Goal: Task Accomplishment & Management: Use online tool/utility

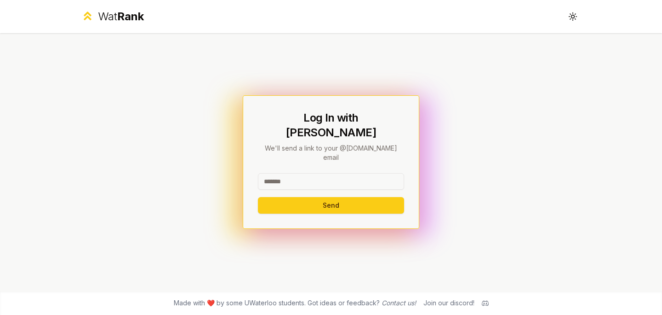
click at [297, 173] on input at bounding box center [331, 181] width 146 height 17
type input "****"
click at [258, 197] on button "Send" at bounding box center [331, 205] width 146 height 17
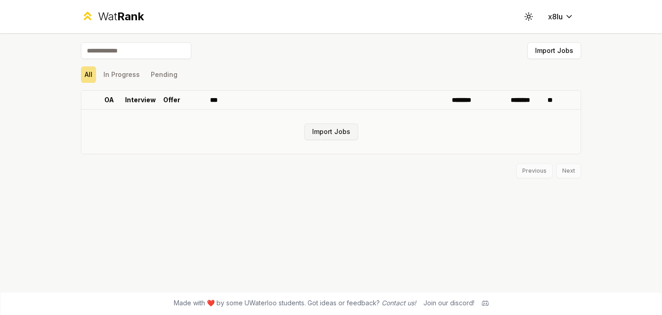
click at [332, 134] on button "Import Jobs" at bounding box center [331, 131] width 54 height 17
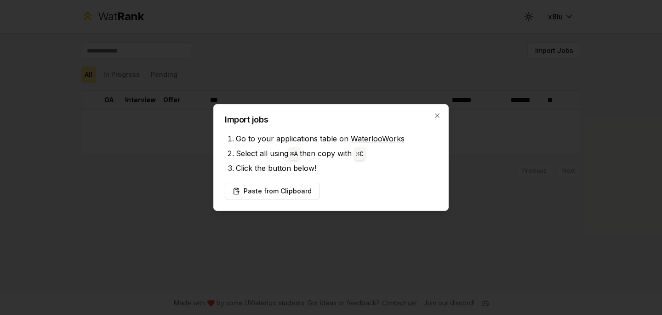
click at [364, 139] on link "WaterlooWorks" at bounding box center [378, 138] width 54 height 9
click at [287, 192] on button "Paste from Clipboard" at bounding box center [272, 191] width 95 height 17
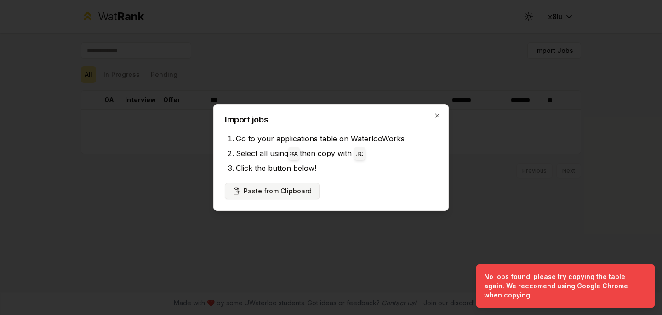
click at [268, 197] on button "Paste from Clipboard" at bounding box center [272, 191] width 95 height 17
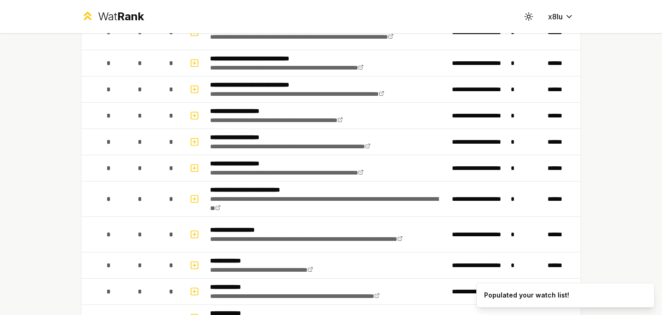
scroll to position [773, 0]
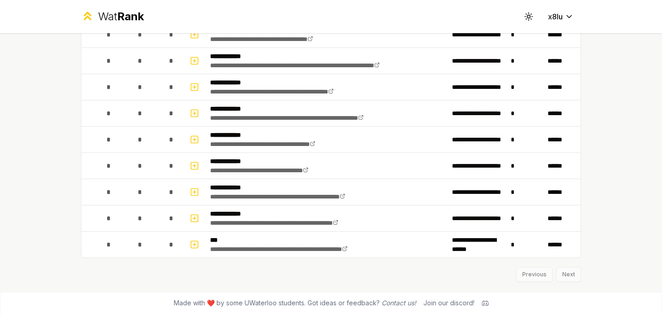
click at [573, 277] on div "Previous Next" at bounding box center [331, 270] width 500 height 24
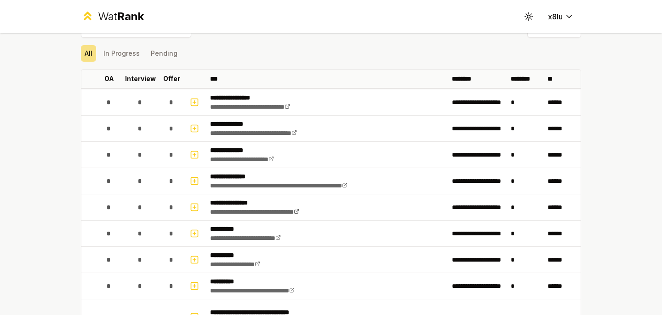
scroll to position [0, 0]
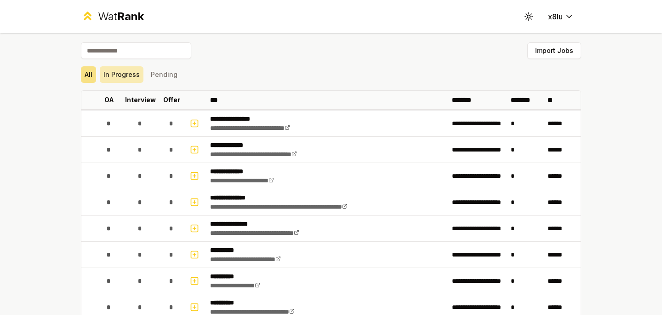
click at [121, 76] on button "In Progress" at bounding box center [122, 74] width 44 height 17
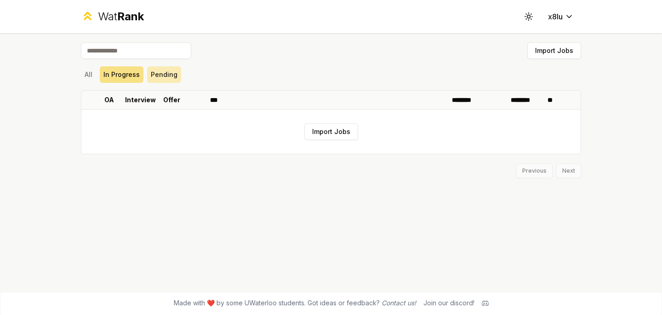
click at [159, 78] on button "Pending" at bounding box center [164, 74] width 34 height 17
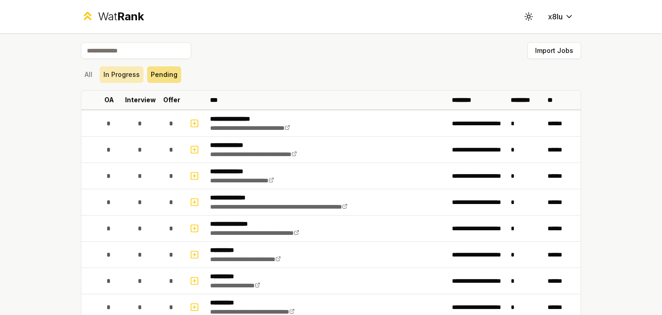
click at [126, 77] on button "In Progress" at bounding box center [122, 74] width 44 height 17
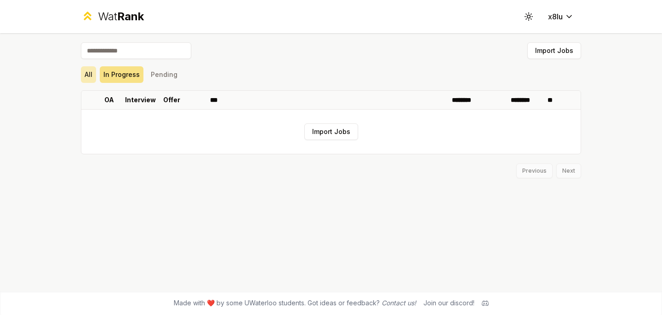
click at [92, 75] on button "All" at bounding box center [88, 74] width 15 height 17
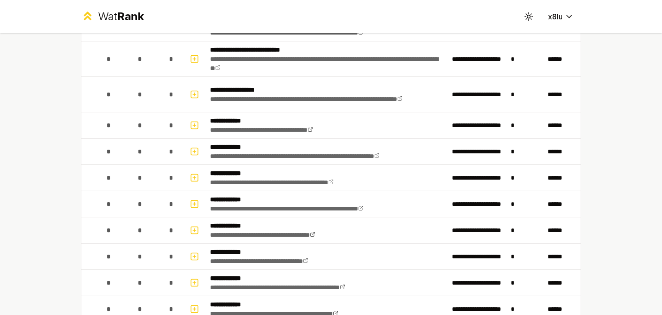
scroll to position [773, 0]
